Goal: Task Accomplishment & Management: Manage account settings

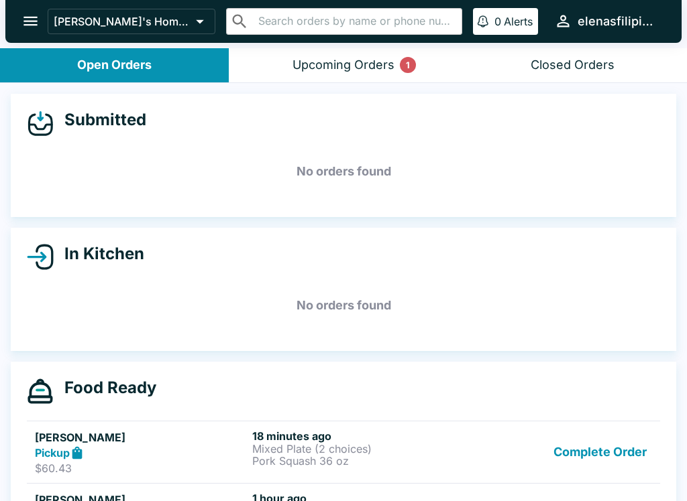
scroll to position [138, 0]
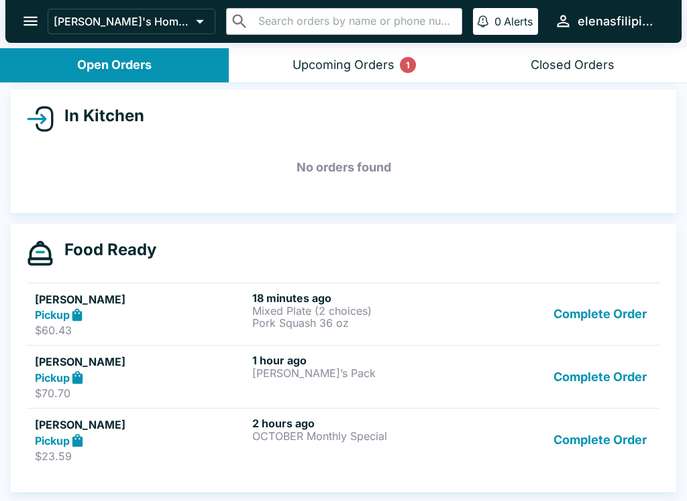
click at [25, 17] on icon "open drawer" at bounding box center [30, 21] width 14 height 9
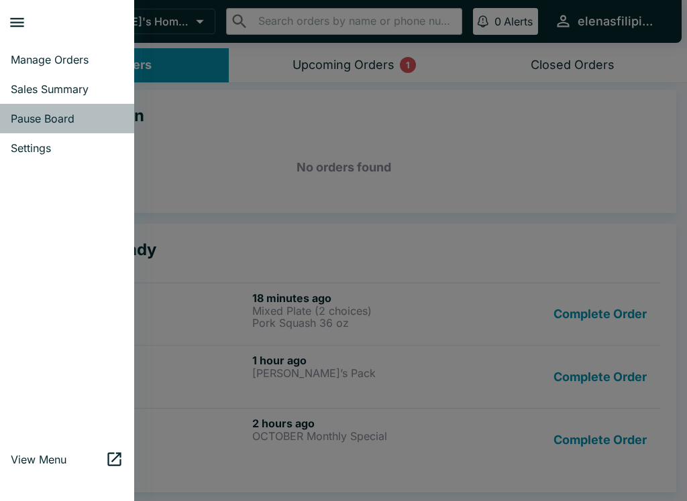
click at [29, 129] on link "Pause Board" at bounding box center [67, 118] width 134 height 29
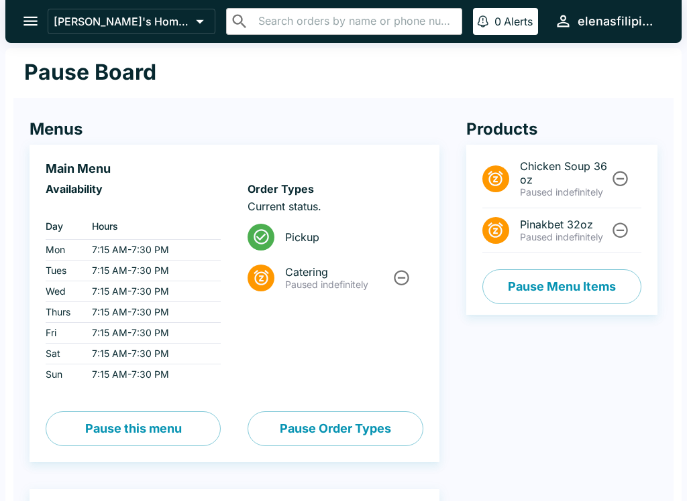
click at [508, 286] on button "Pause Menu Items" at bounding box center [561, 287] width 159 height 35
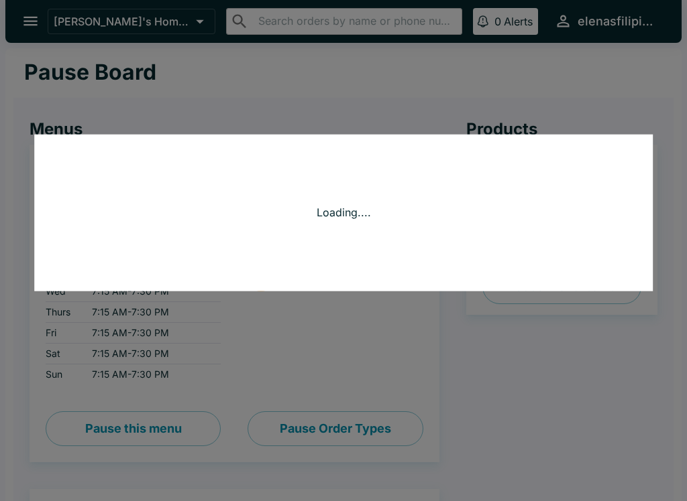
scroll to position [36, 0]
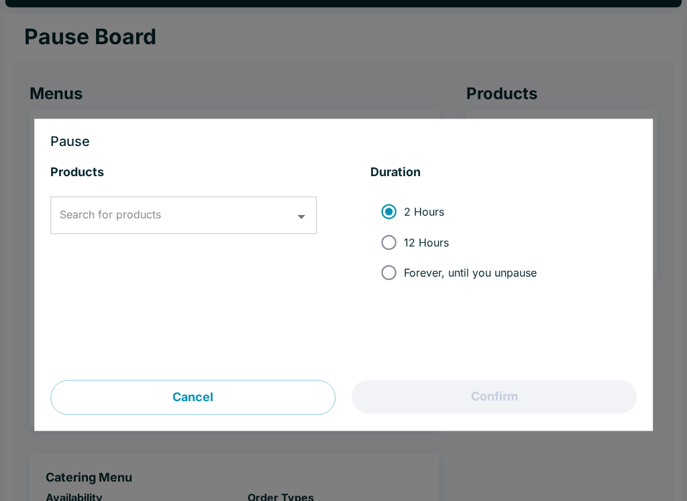
click at [292, 209] on icon "Open" at bounding box center [301, 217] width 18 height 18
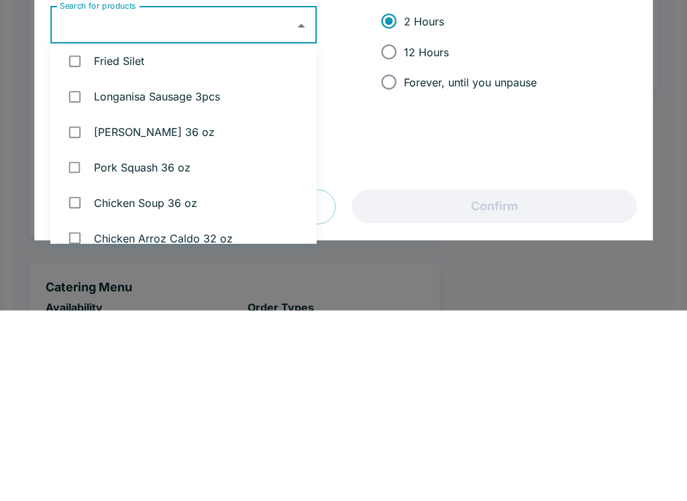
scroll to position [232, 0]
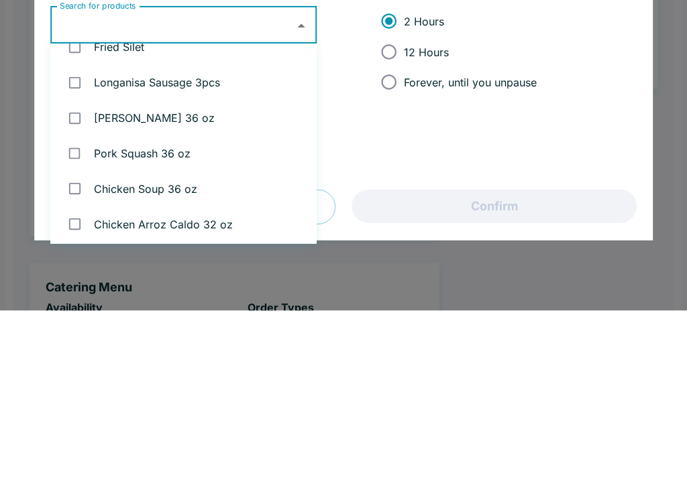
click at [65, 331] on input "checkbox" at bounding box center [74, 344] width 27 height 27
checkbox input "true"
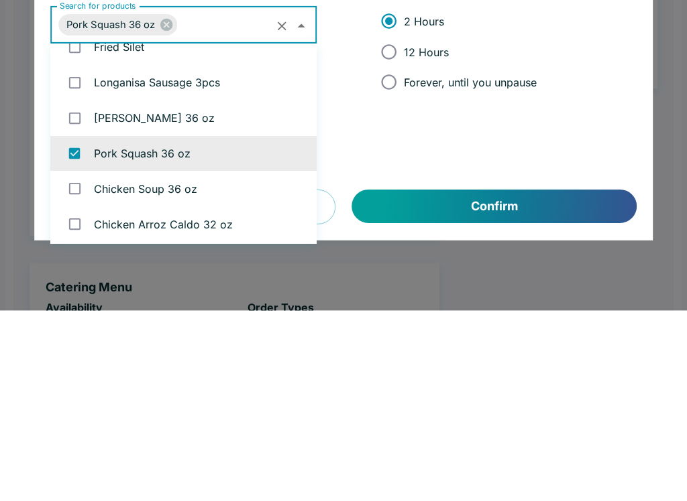
click at [457, 381] on button "Confirm" at bounding box center [494, 398] width 284 height 34
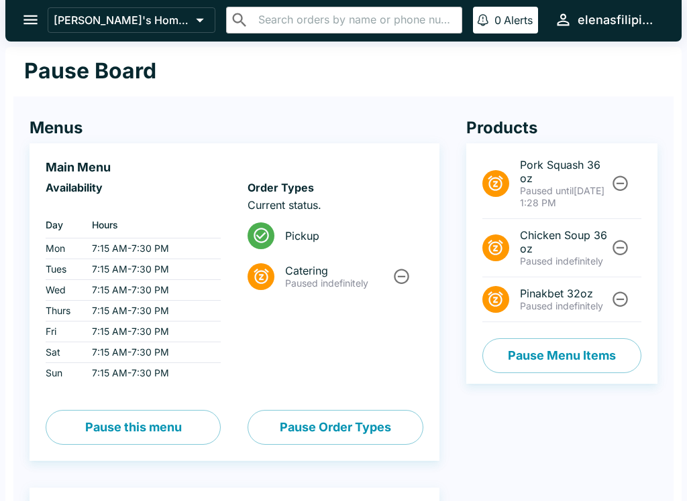
scroll to position [0, 0]
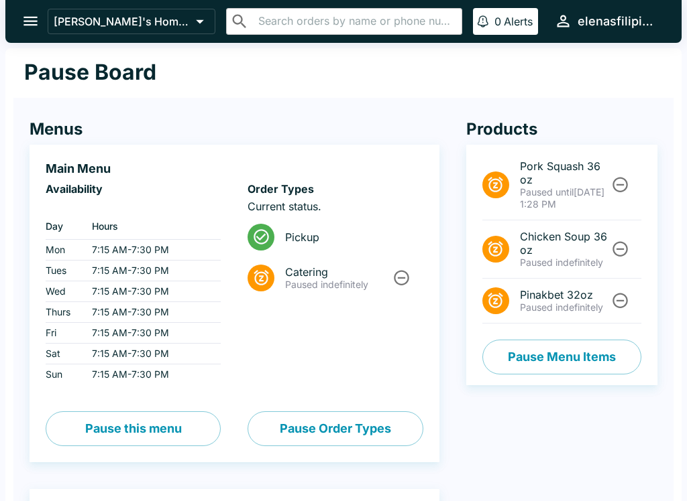
click at [23, 9] on button "open drawer" at bounding box center [30, 21] width 34 height 34
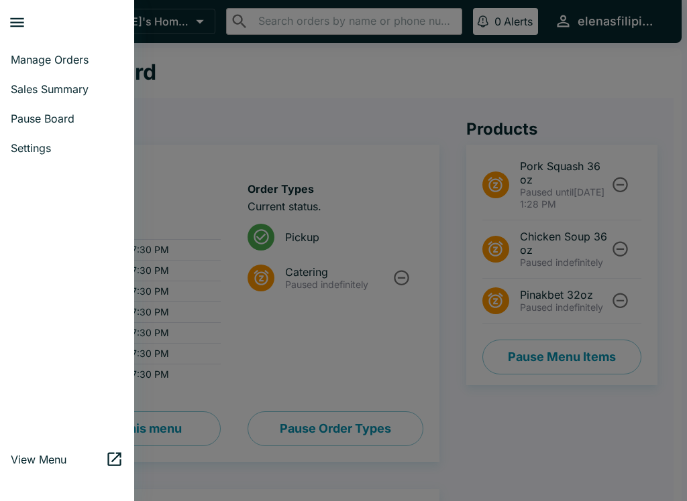
click at [15, 66] on span "Manage Orders" at bounding box center [67, 59] width 113 height 13
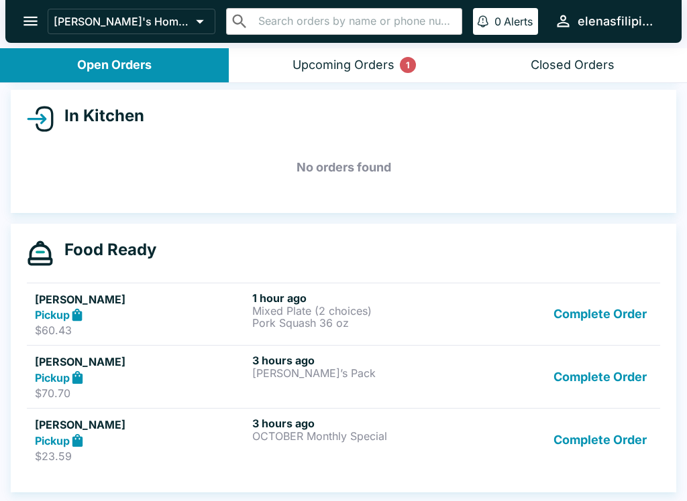
scroll to position [138, 0]
click at [570, 380] on button "Complete Order" at bounding box center [600, 377] width 104 height 46
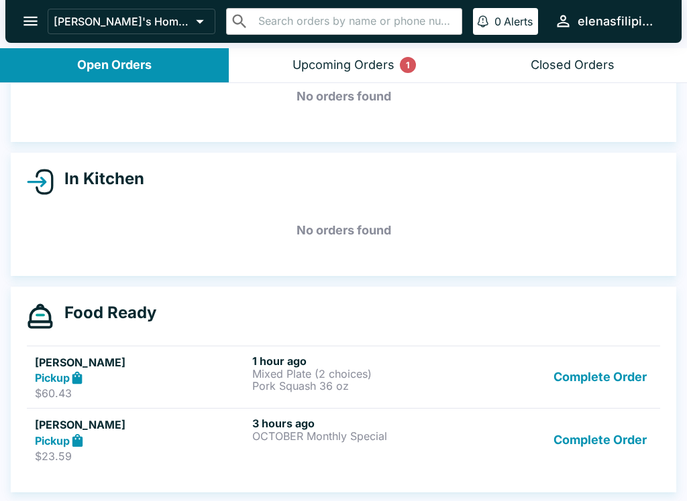
scroll to position [75, 0]
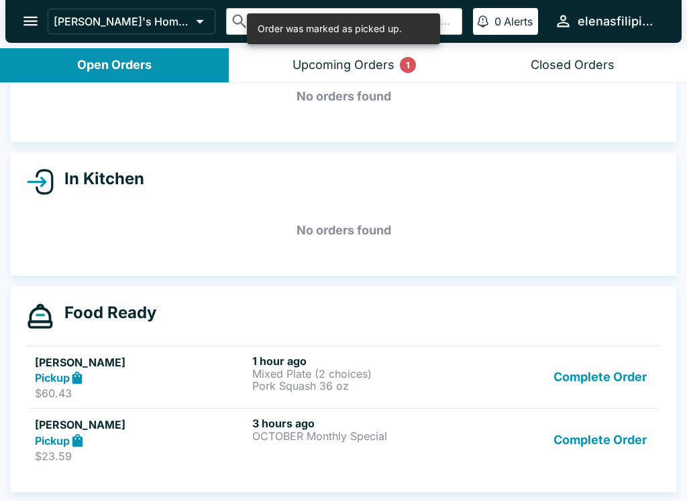
click at [602, 373] on button "Complete Order" at bounding box center [600, 378] width 104 height 46
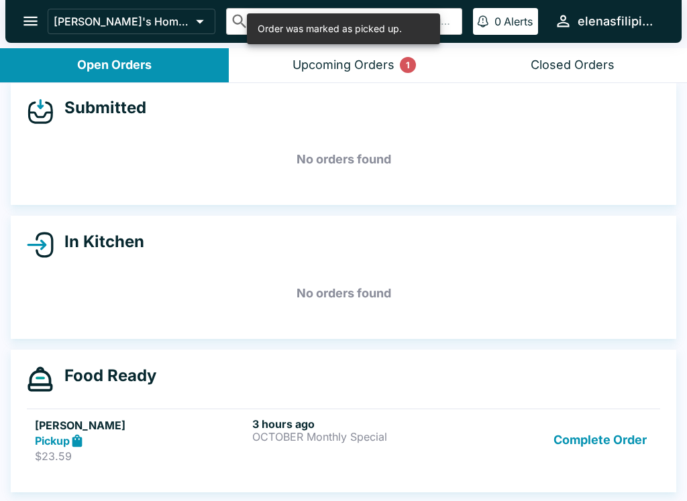
scroll to position [12, 0]
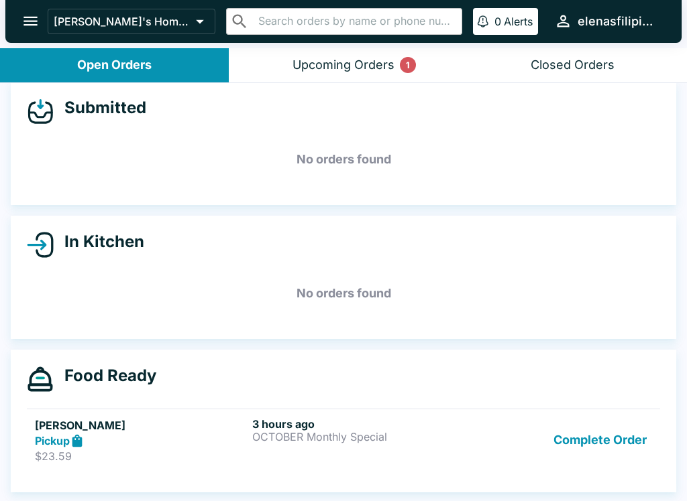
click at [595, 449] on button "Complete Order" at bounding box center [600, 441] width 104 height 46
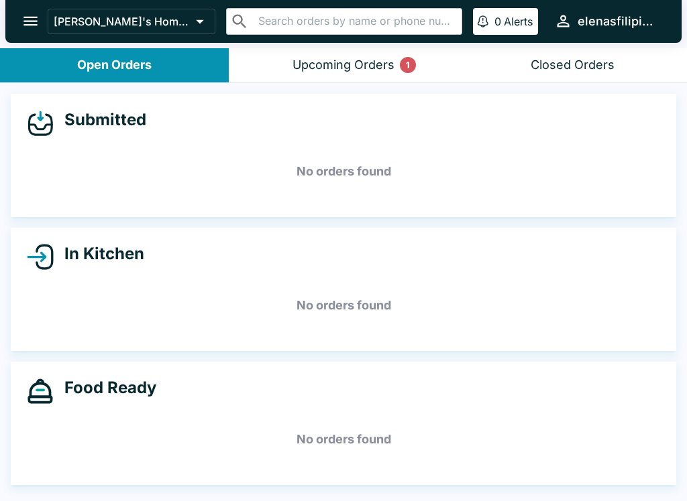
scroll to position [0, 0]
click at [317, 81] on button "Upcoming Orders 1" at bounding box center [343, 65] width 229 height 34
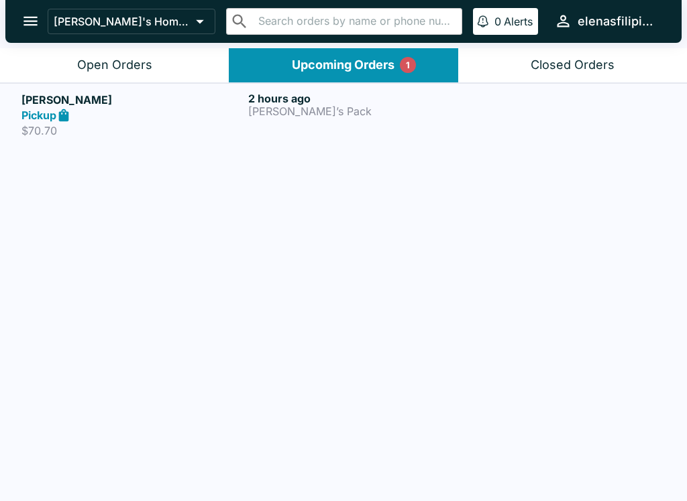
click at [125, 109] on div "Pickup" at bounding box center [131, 115] width 221 height 15
